Goal: Complete application form

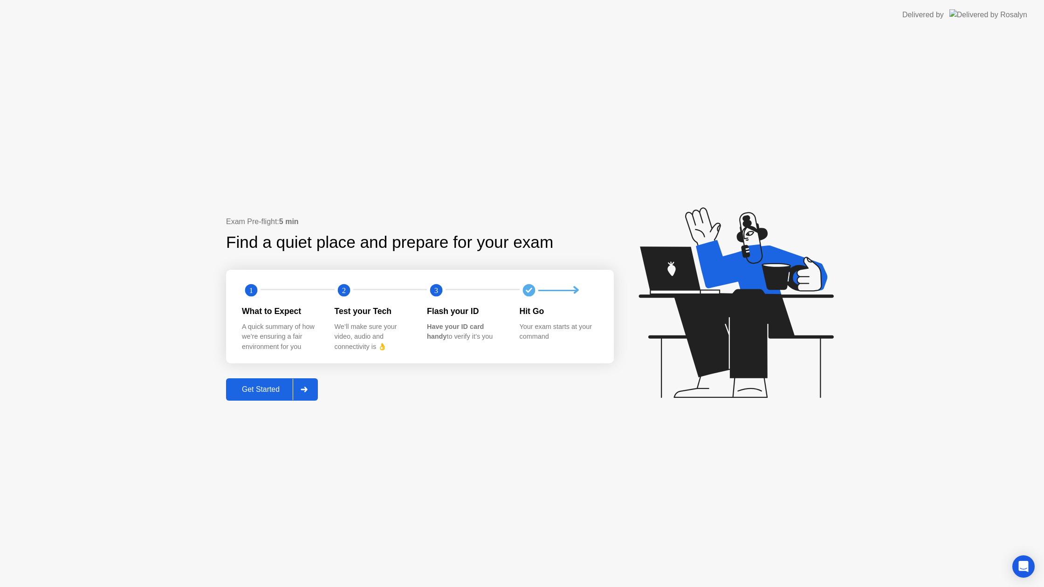
click at [265, 389] on div "Get Started" at bounding box center [261, 389] width 64 height 8
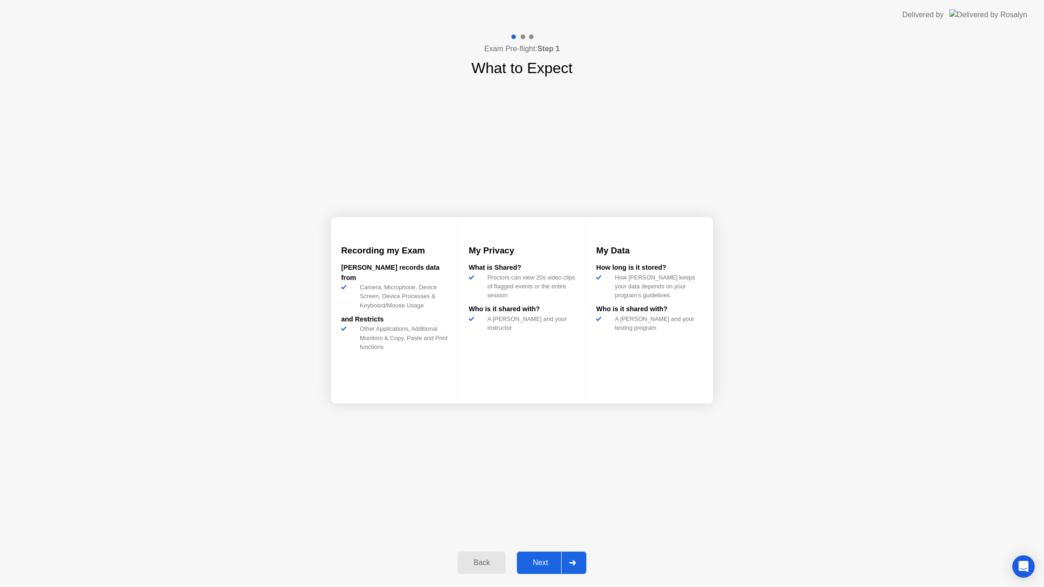
click at [537, 560] on div "Next" at bounding box center [540, 563] width 41 height 8
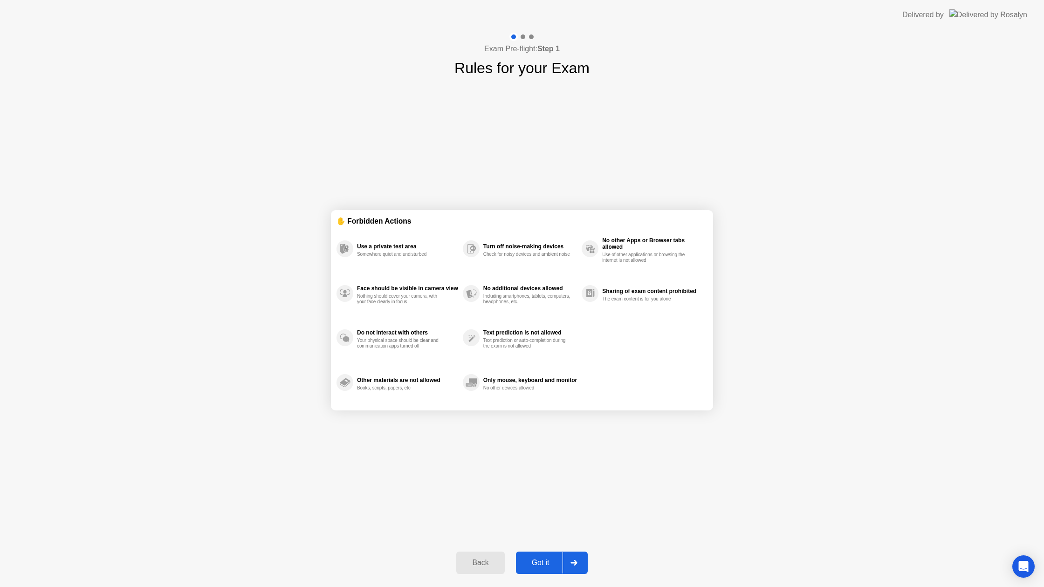
click at [534, 559] on div "Got it" at bounding box center [541, 563] width 44 height 8
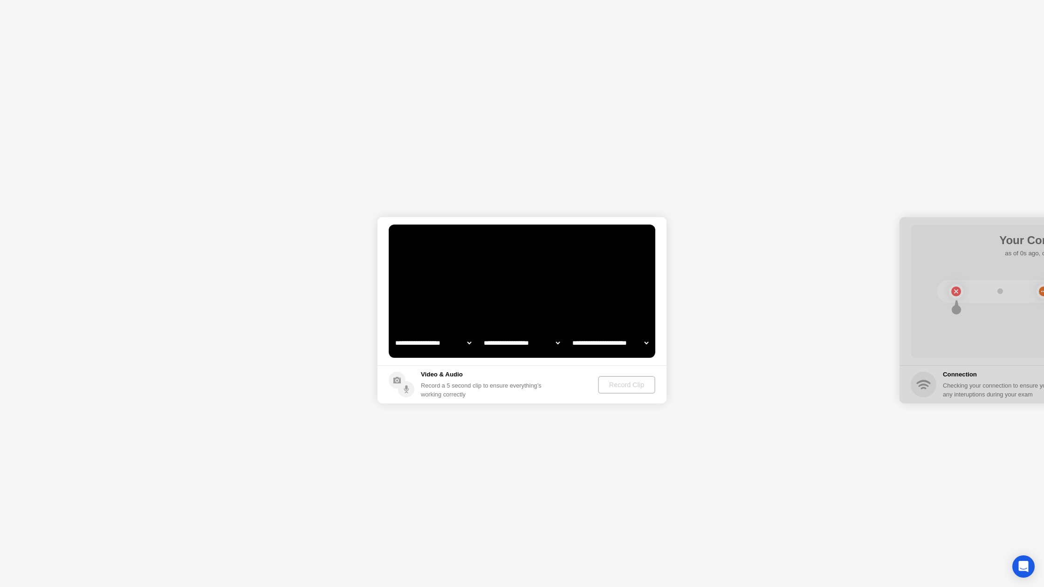
select select "**********"
select select "*******"
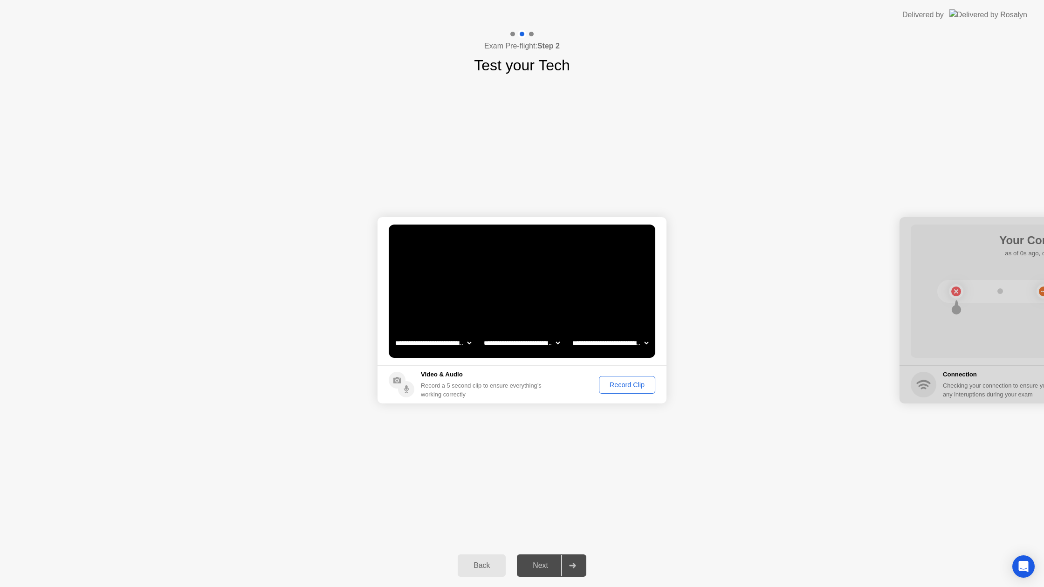
click at [616, 383] on div "Record Clip" at bounding box center [627, 384] width 50 height 7
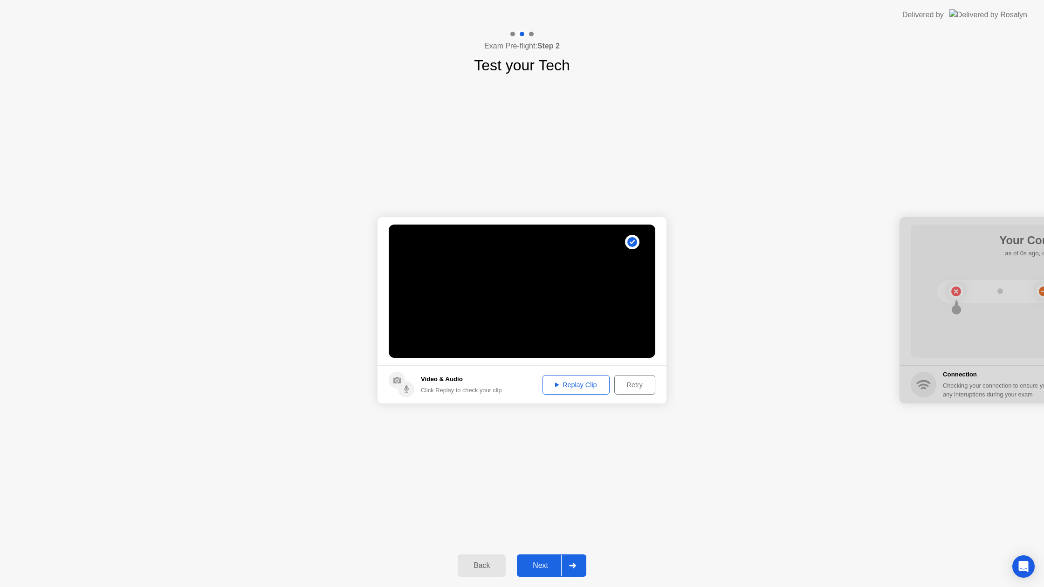
click at [601, 382] on div "Replay Clip" at bounding box center [576, 384] width 61 height 7
click at [551, 560] on button "Next" at bounding box center [551, 565] width 69 height 22
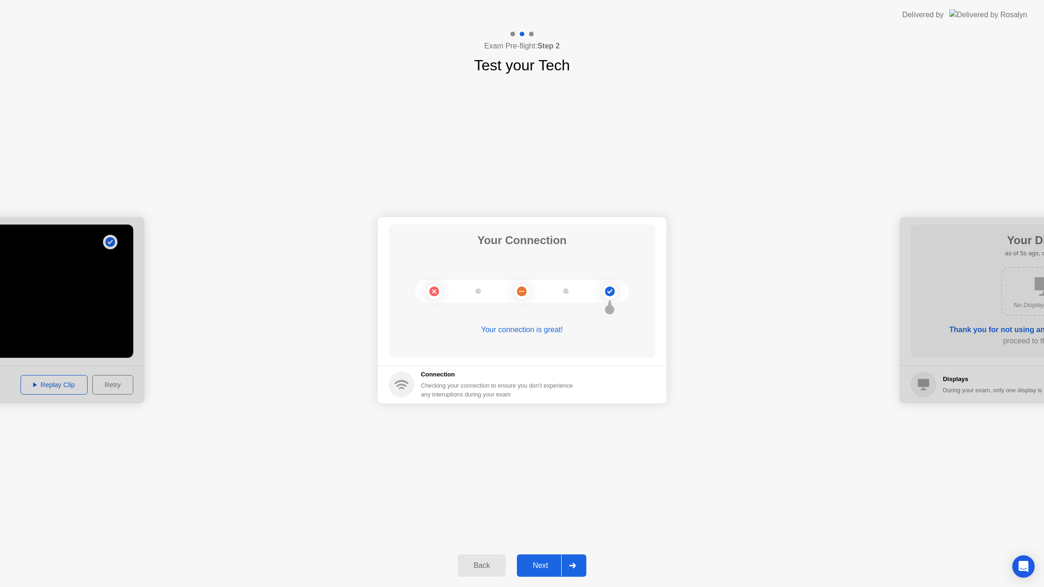
click at [555, 559] on button "Next" at bounding box center [551, 565] width 69 height 22
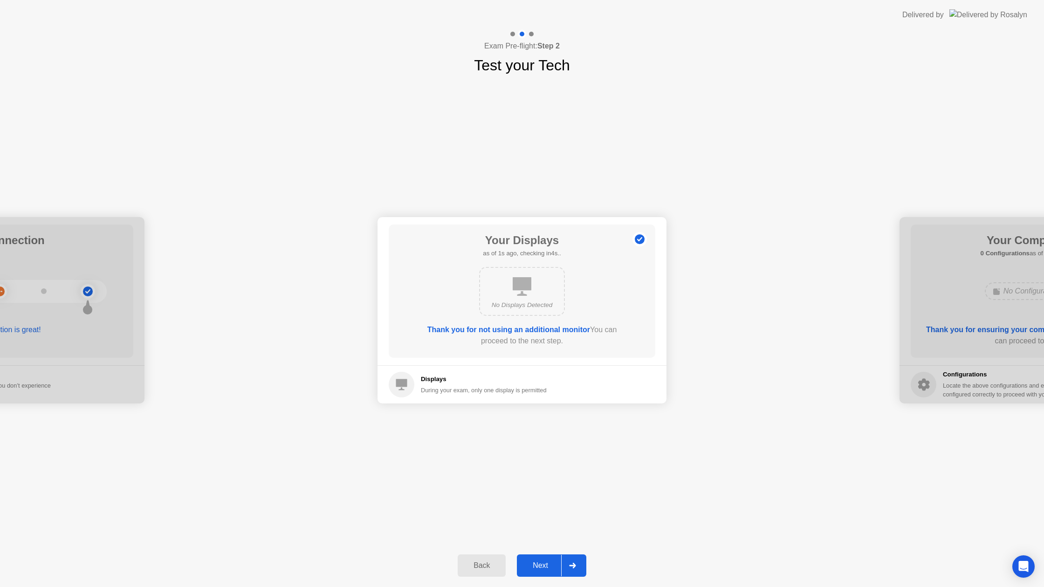
click at [551, 561] on div "Next" at bounding box center [540, 565] width 41 height 8
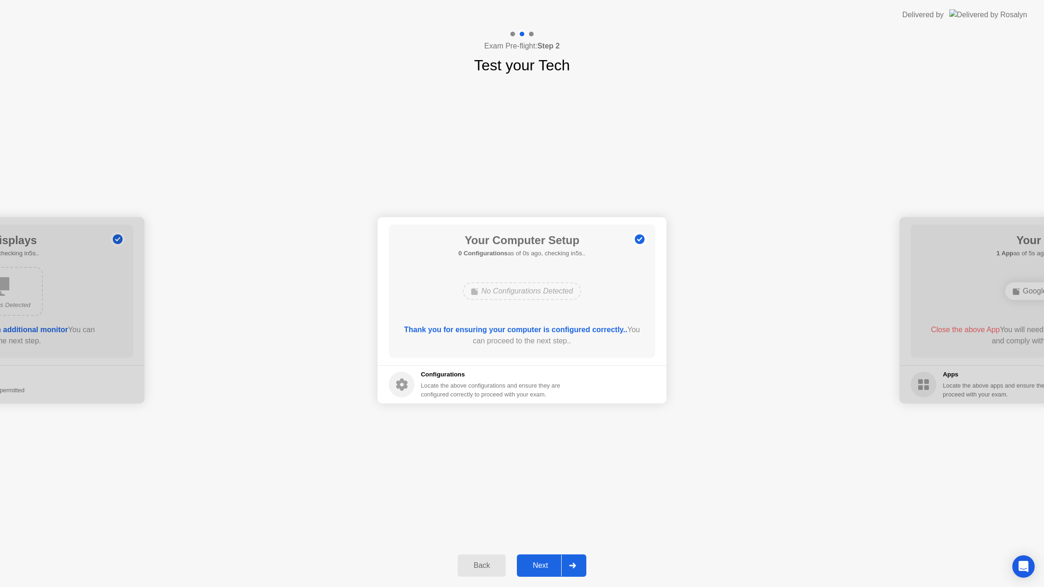
click at [551, 561] on div "Next" at bounding box center [540, 565] width 41 height 8
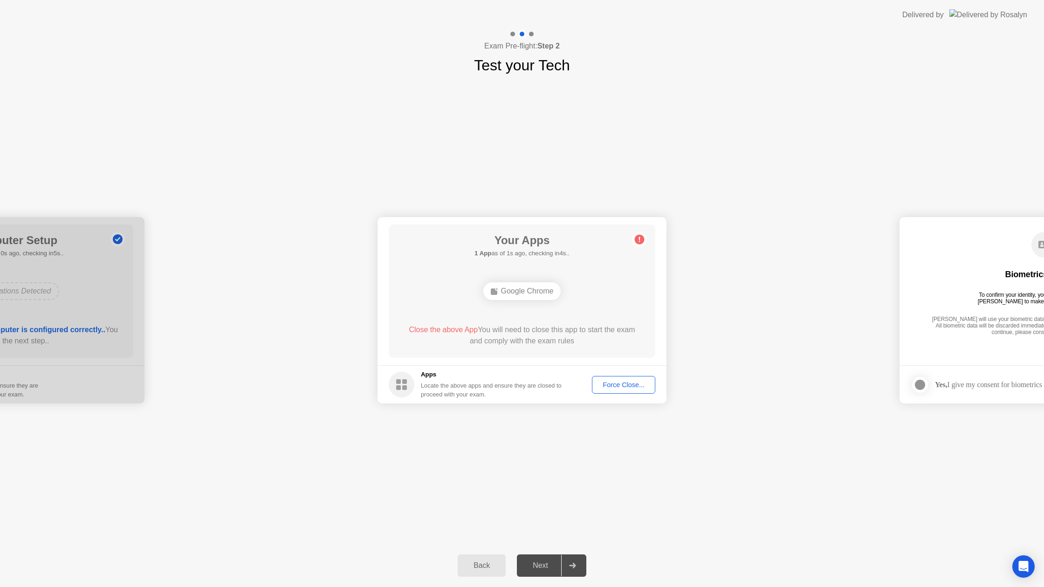
click at [619, 387] on div "Force Close..." at bounding box center [623, 384] width 57 height 7
click at [537, 563] on div "Next" at bounding box center [540, 565] width 41 height 8
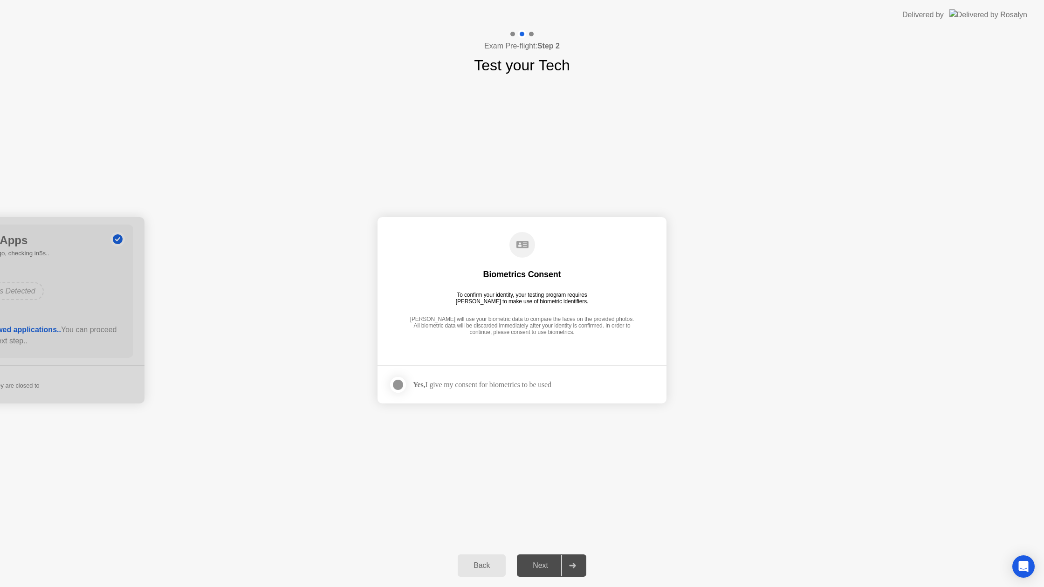
drag, startPoint x: 396, startPoint y: 384, endPoint x: 411, endPoint y: 419, distance: 38.6
click at [396, 384] on div at bounding box center [397, 384] width 11 height 11
click at [542, 561] on div "Next" at bounding box center [540, 565] width 41 height 8
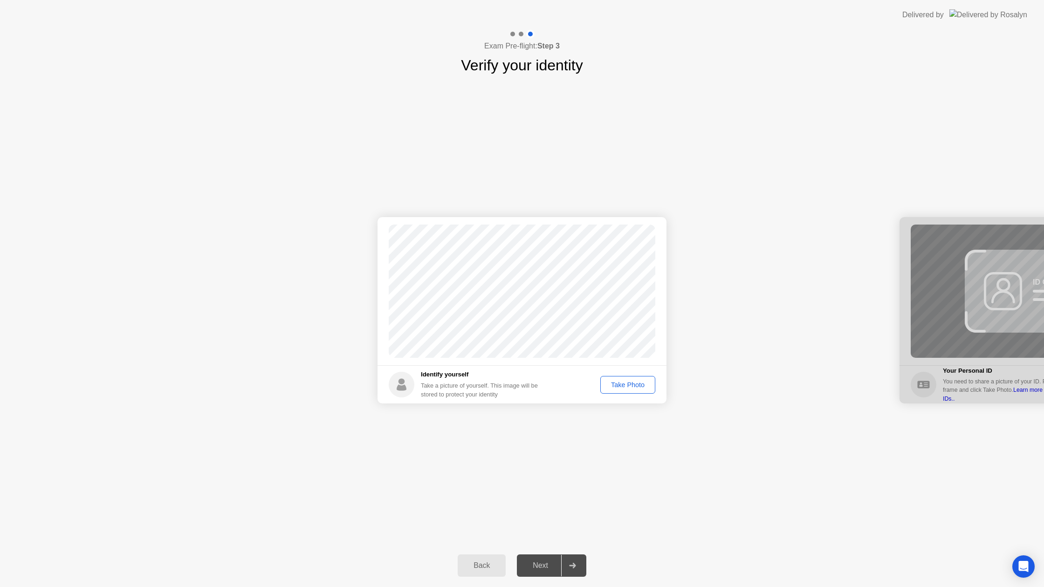
click at [619, 382] on div "Take Photo" at bounding box center [627, 384] width 48 height 7
click at [528, 564] on div "Next" at bounding box center [540, 565] width 41 height 8
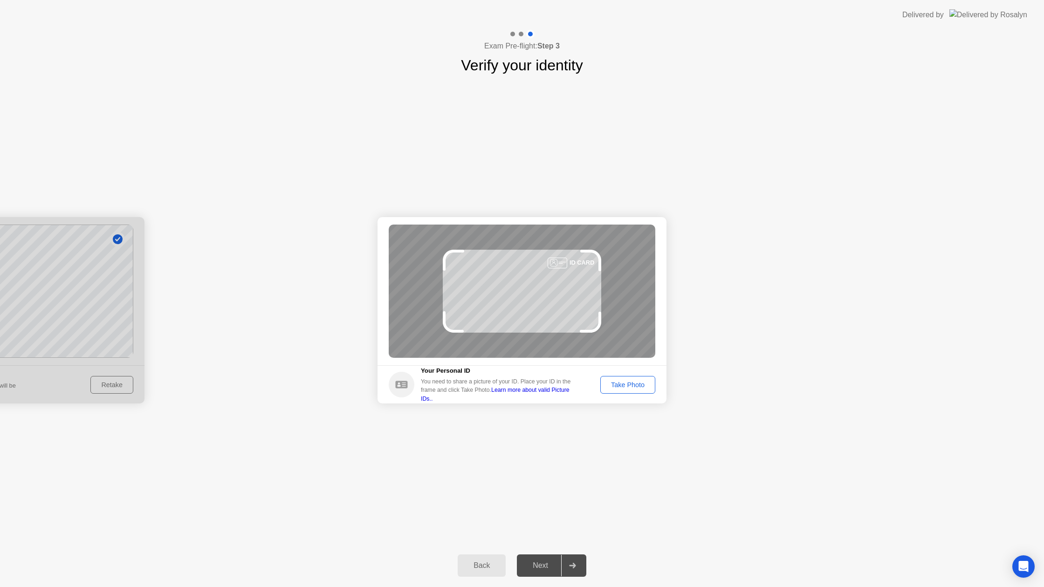
click at [629, 385] on div "Take Photo" at bounding box center [627, 384] width 48 height 7
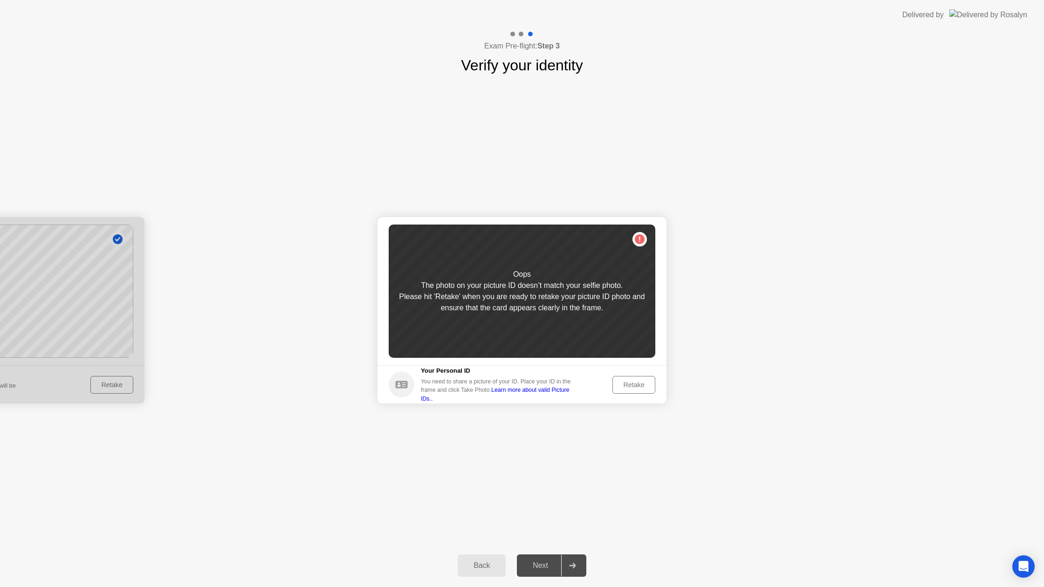
click at [639, 385] on div "Retake" at bounding box center [634, 384] width 36 height 7
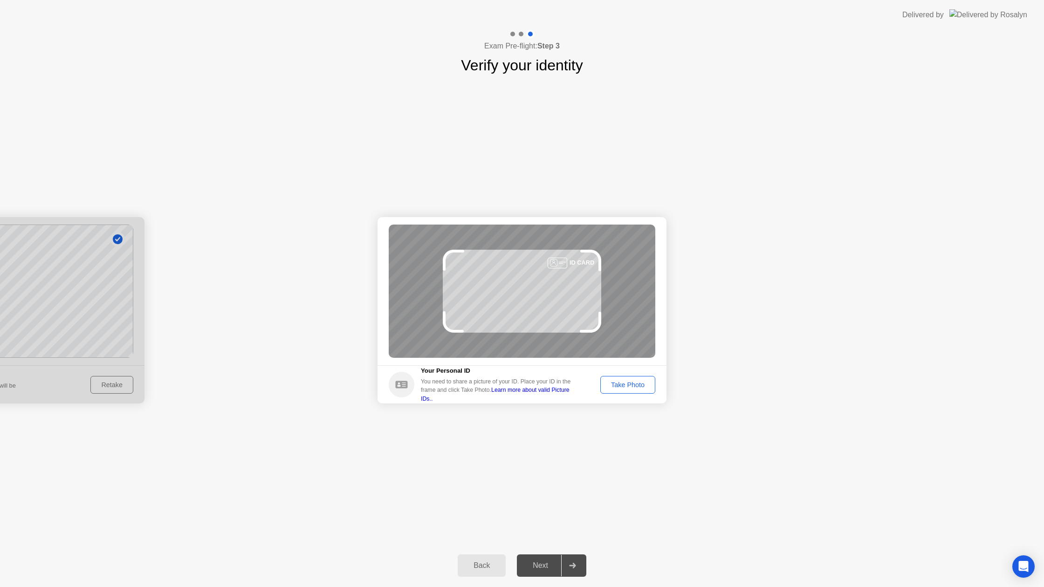
click at [639, 386] on div "Take Photo" at bounding box center [627, 384] width 48 height 7
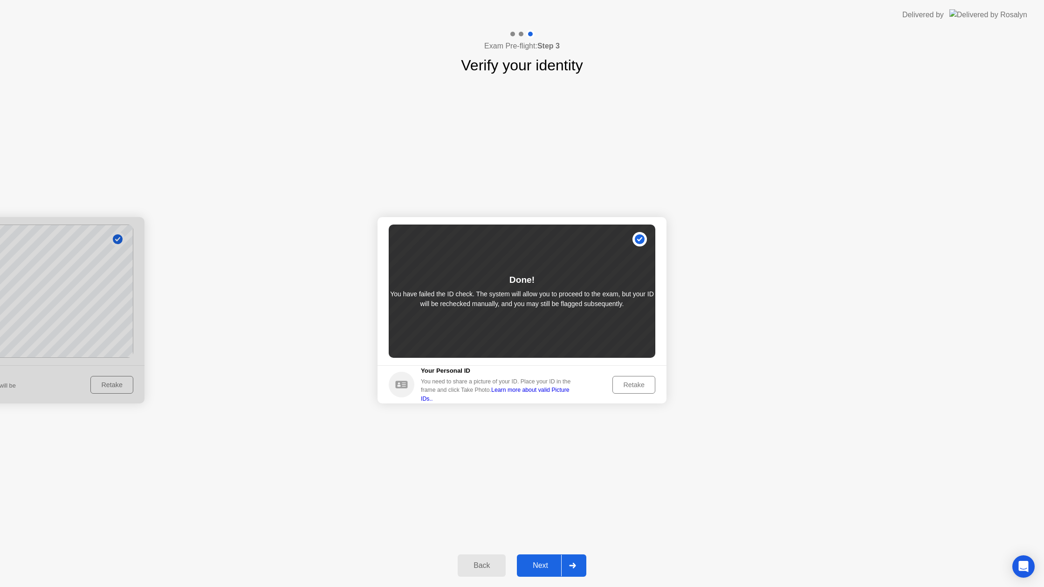
click at [534, 561] on div "Next" at bounding box center [540, 565] width 41 height 8
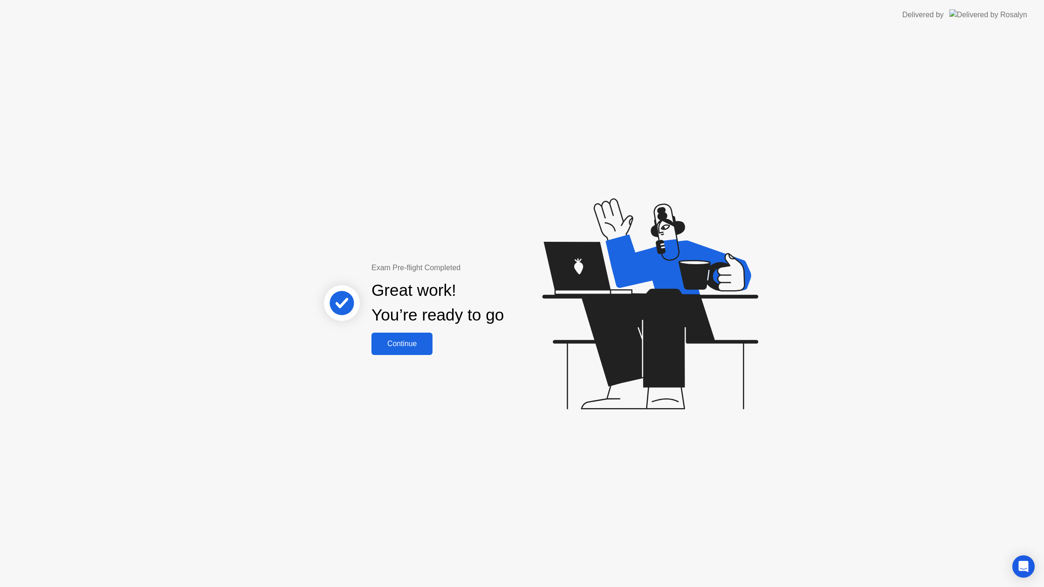
click at [395, 341] on div "Continue" at bounding box center [401, 344] width 55 height 8
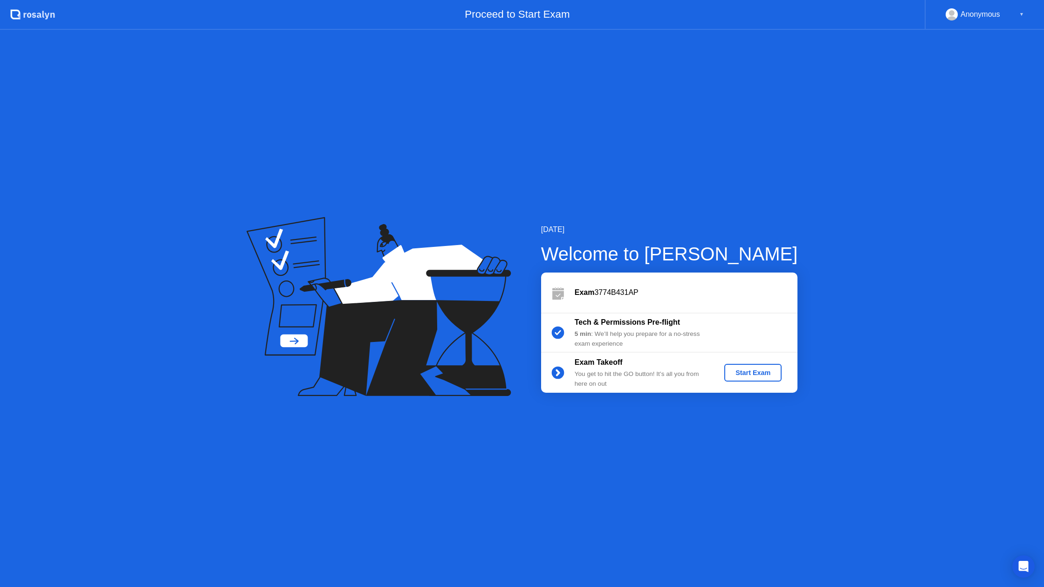
click at [745, 376] on div "Start Exam" at bounding box center [753, 372] width 50 height 7
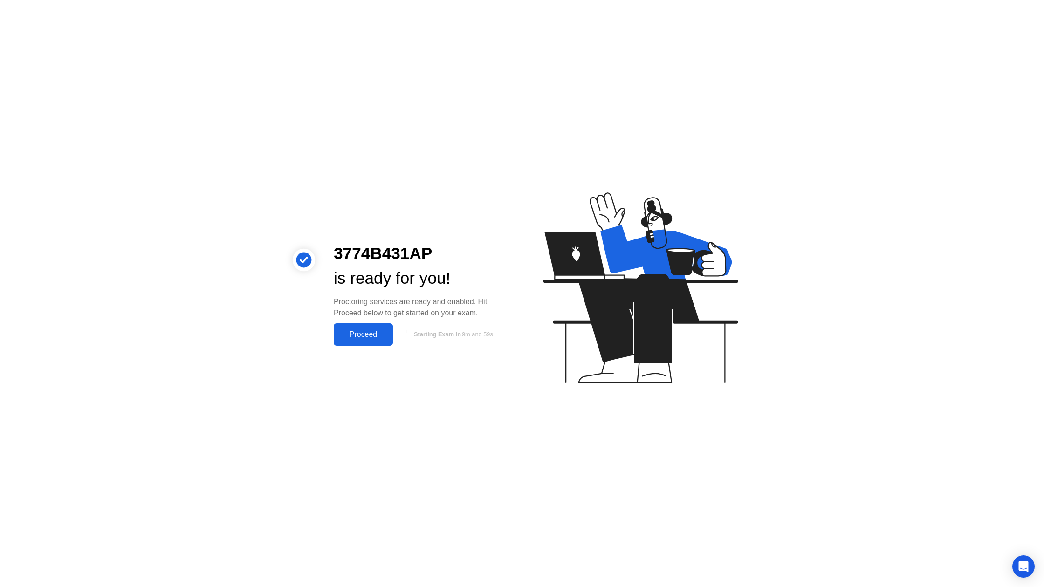
click at [359, 338] on div "Proceed" at bounding box center [363, 334] width 54 height 8
